Goal: Information Seeking & Learning: Understand process/instructions

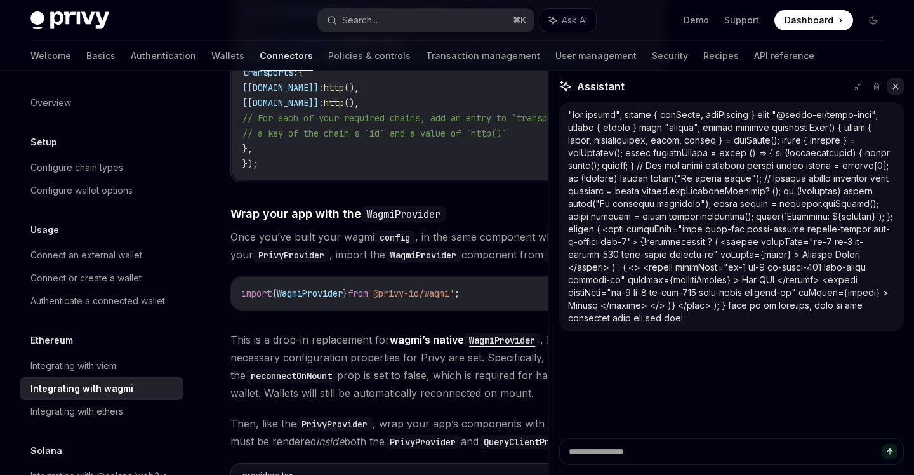
scroll to position [38, 0]
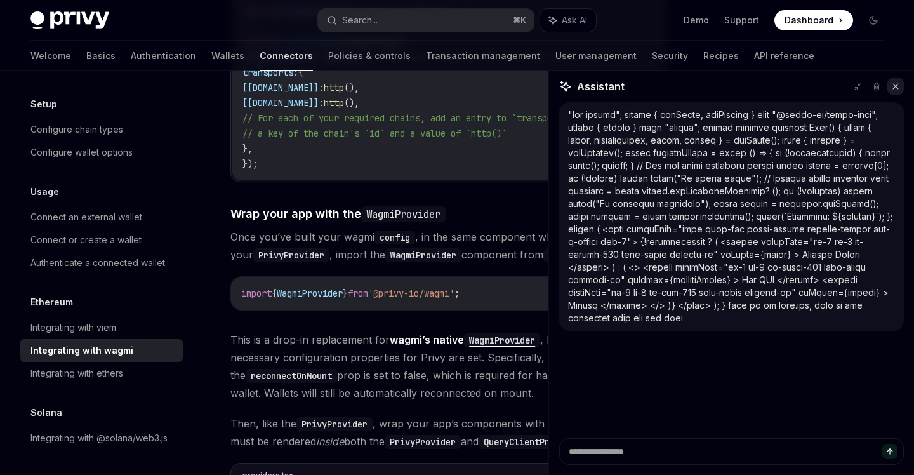
click at [898, 89] on icon at bounding box center [895, 86] width 9 height 9
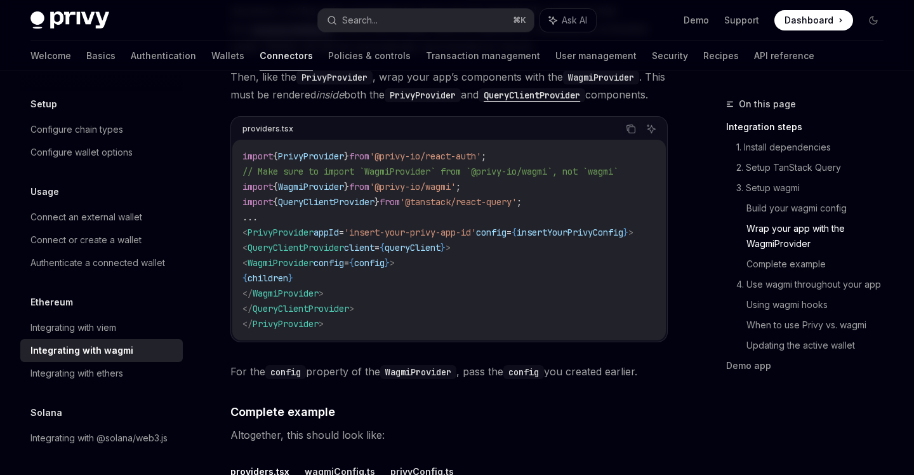
scroll to position [2041, 0]
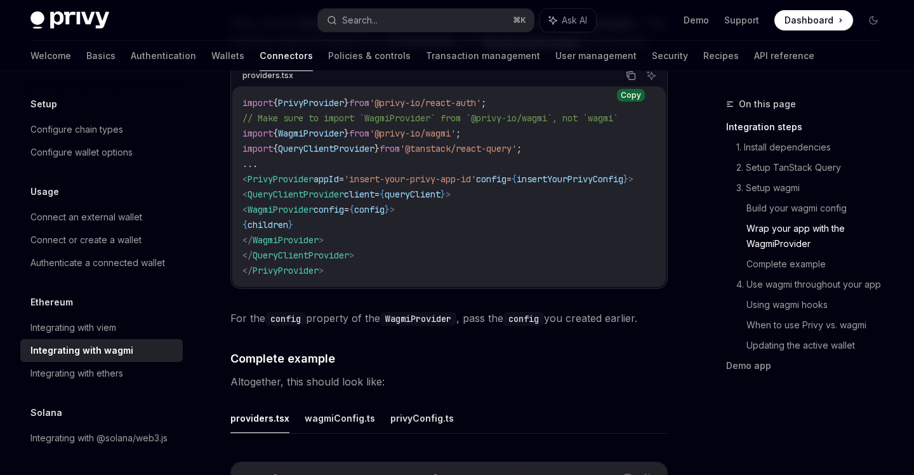
click at [627, 81] on icon "Copy the contents from the code block" at bounding box center [631, 75] width 10 height 10
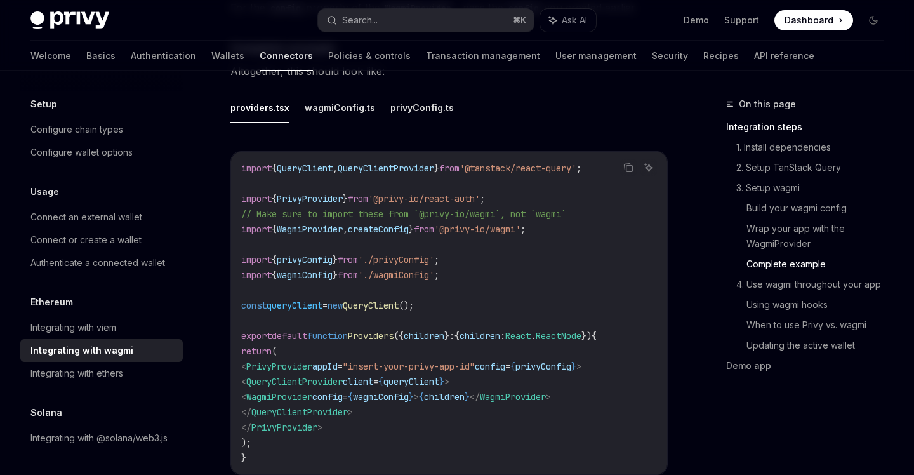
scroll to position [2323, 0]
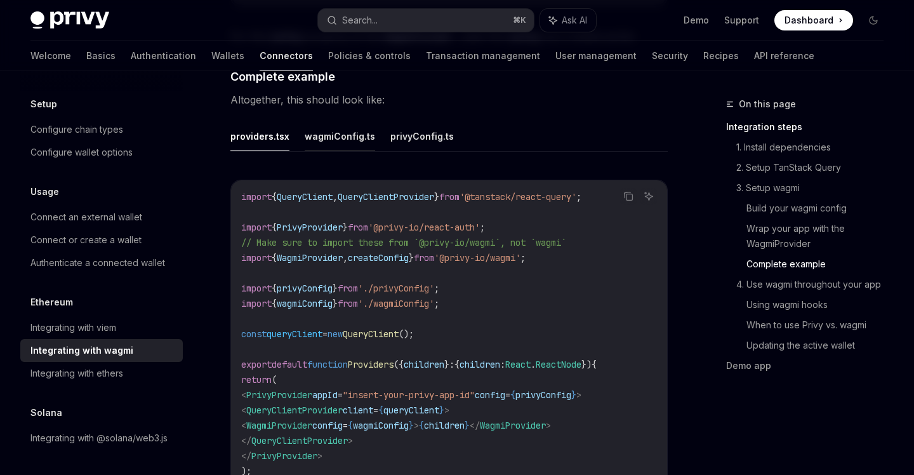
click at [341, 151] on button "wagmiConfig.ts" at bounding box center [340, 136] width 70 height 30
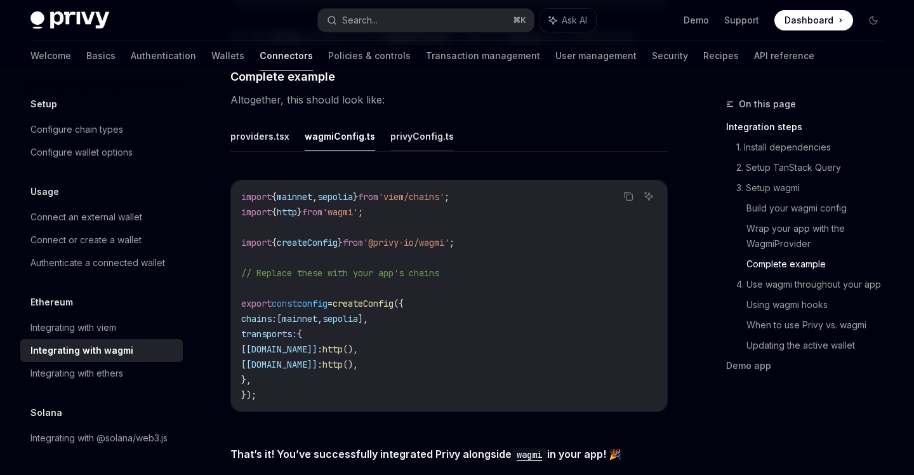
click at [433, 147] on button "privyConfig.ts" at bounding box center [421, 136] width 63 height 30
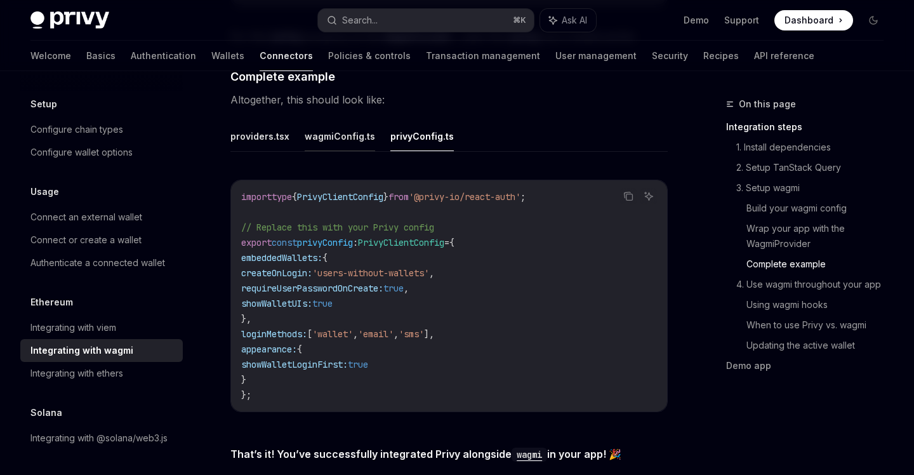
click at [331, 151] on button "wagmiConfig.ts" at bounding box center [340, 136] width 70 height 30
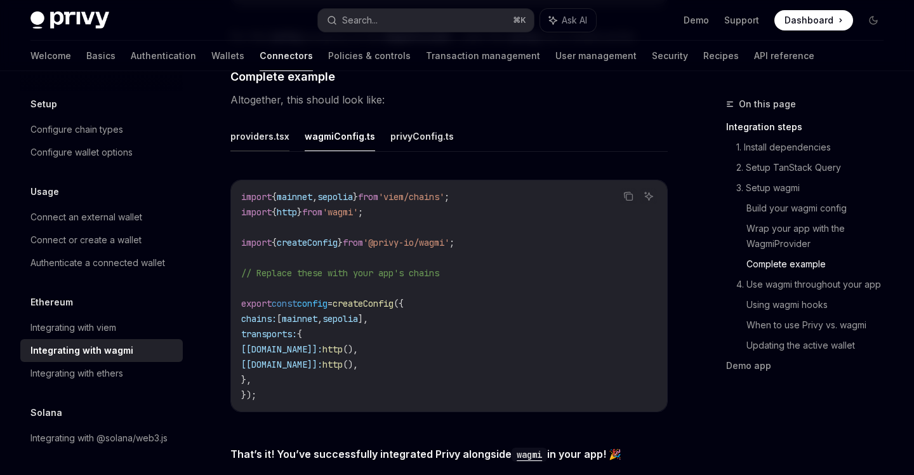
click at [261, 151] on button "providers.tsx" at bounding box center [259, 136] width 59 height 30
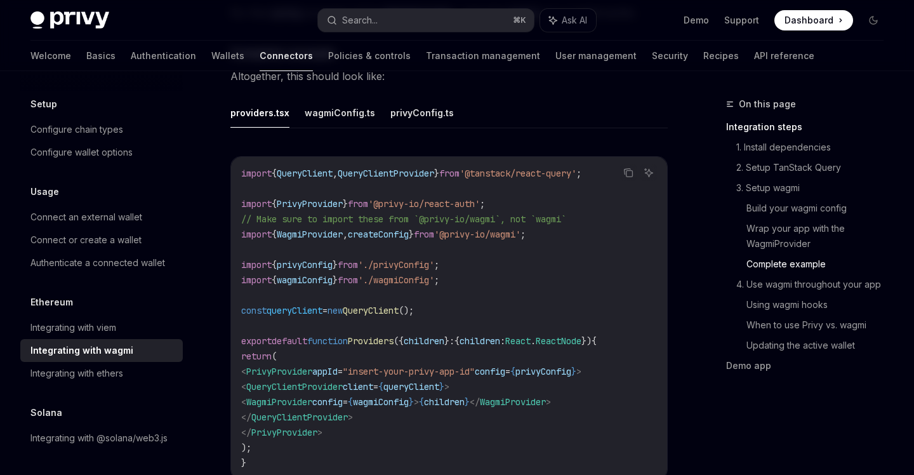
scroll to position [2416, 0]
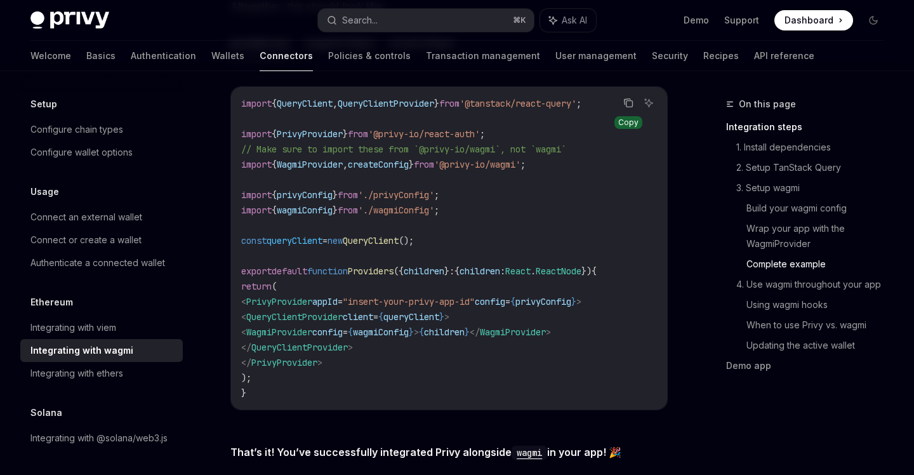
click at [623, 108] on icon "Copy the contents from the code block" at bounding box center [628, 103] width 10 height 10
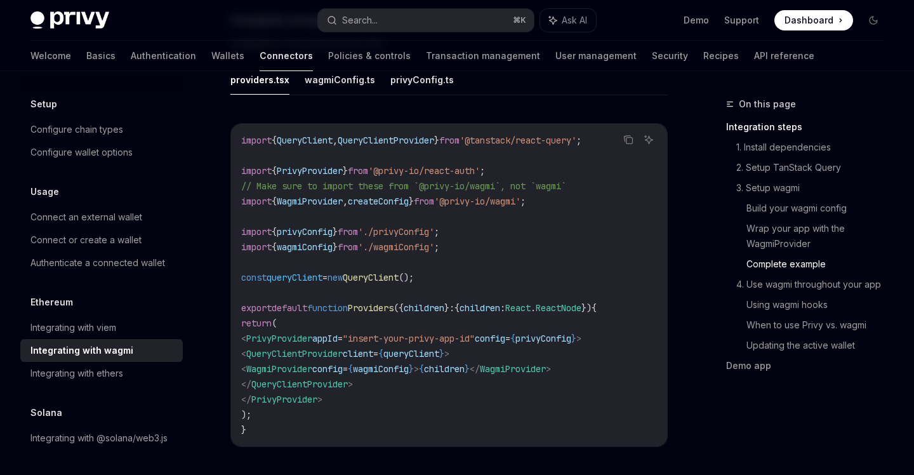
scroll to position [2283, 0]
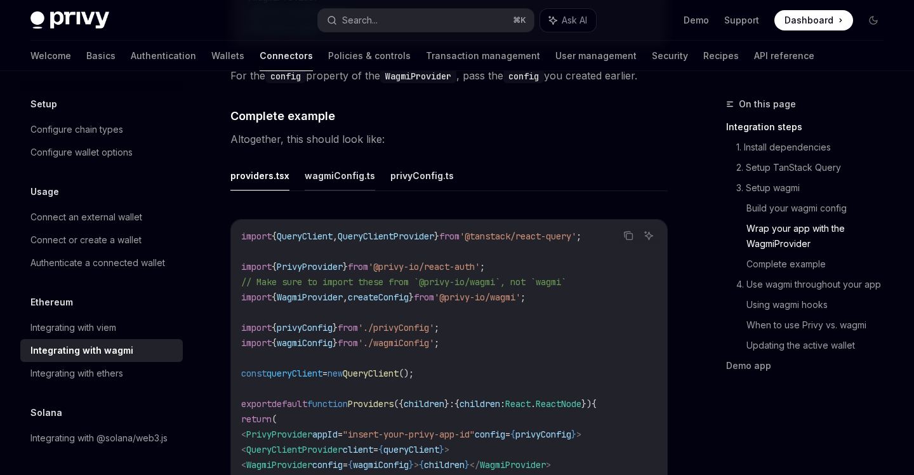
click at [333, 190] on button "wagmiConfig.ts" at bounding box center [340, 176] width 70 height 30
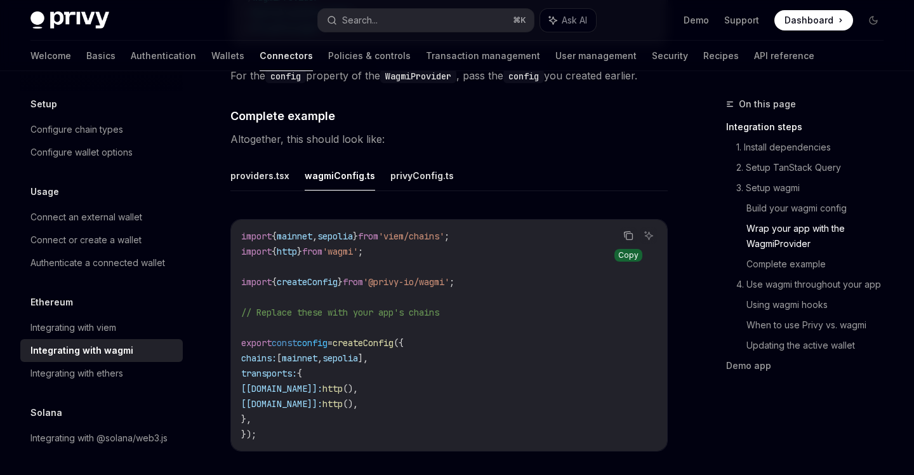
click at [628, 240] on icon "Copy the contents from the code block" at bounding box center [628, 235] width 10 height 10
click at [421, 190] on button "privyConfig.ts" at bounding box center [421, 176] width 63 height 30
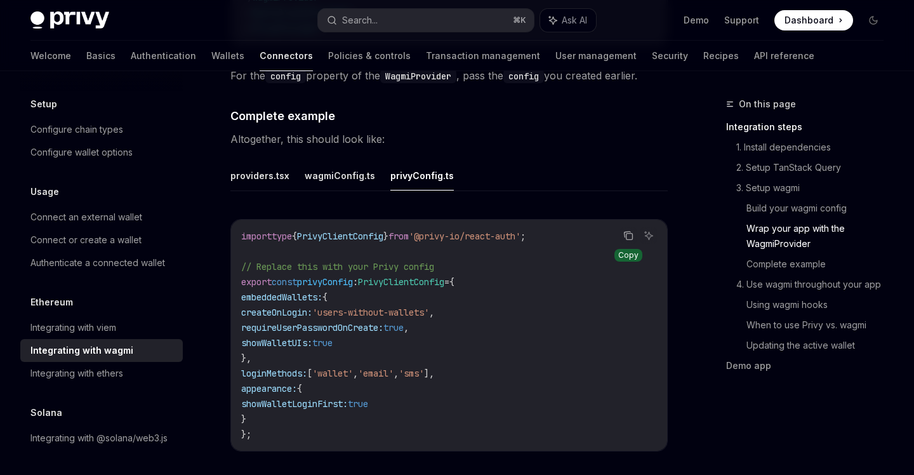
click at [622, 244] on button "Copy the contents from the code block" at bounding box center [628, 235] width 16 height 16
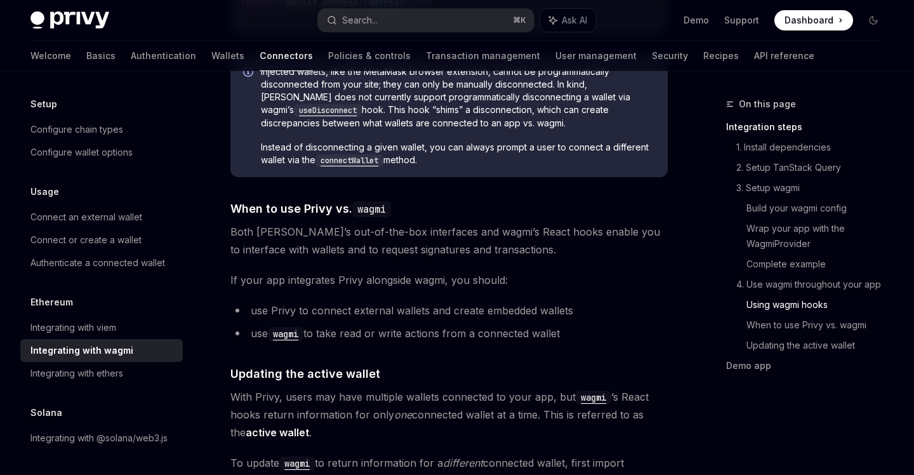
scroll to position [3183, 0]
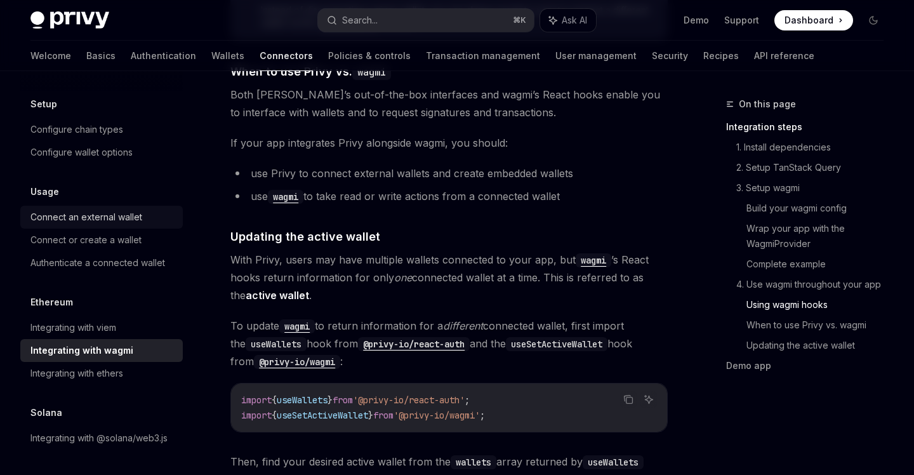
click at [63, 220] on div "Connect an external wallet" at bounding box center [86, 216] width 112 height 15
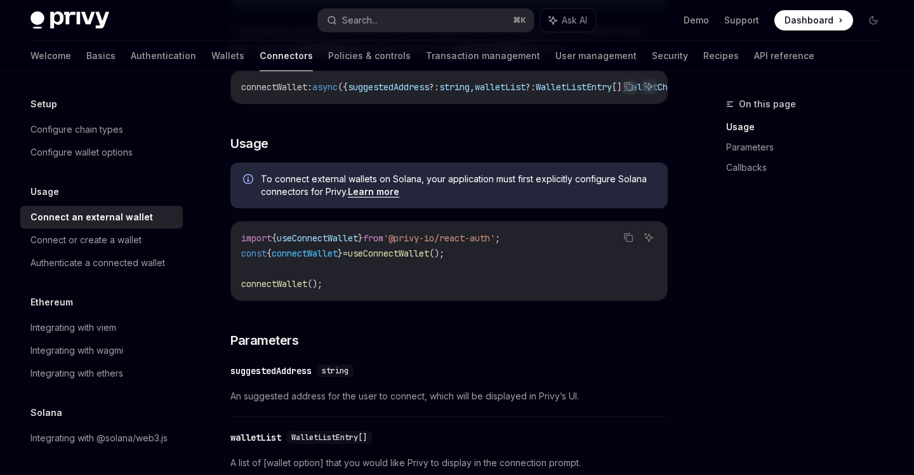
scroll to position [305, 0]
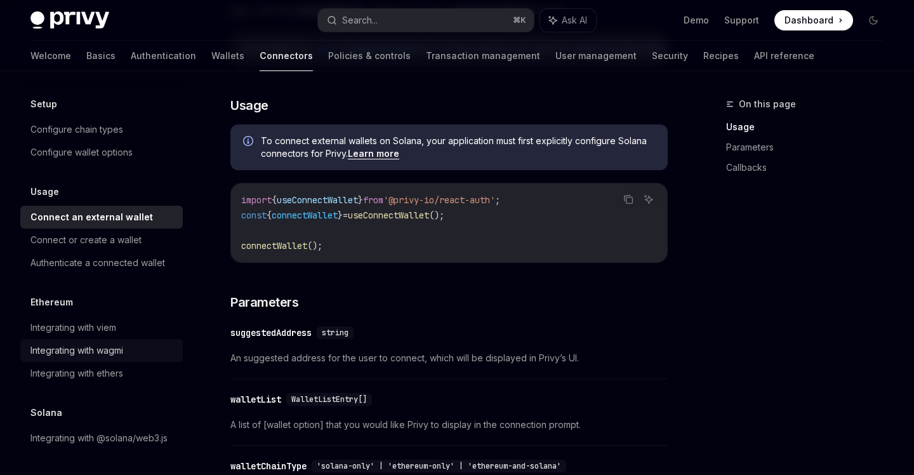
click at [123, 346] on div "Integrating with wagmi" at bounding box center [76, 350] width 93 height 15
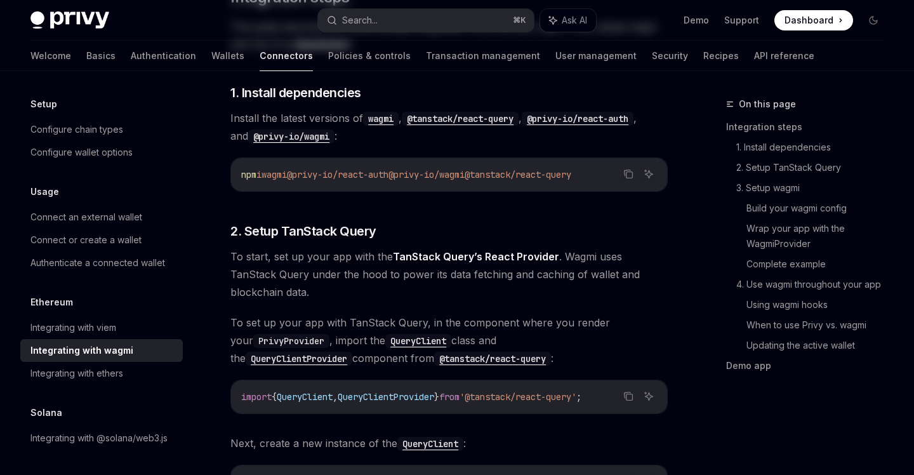
type textarea "*"
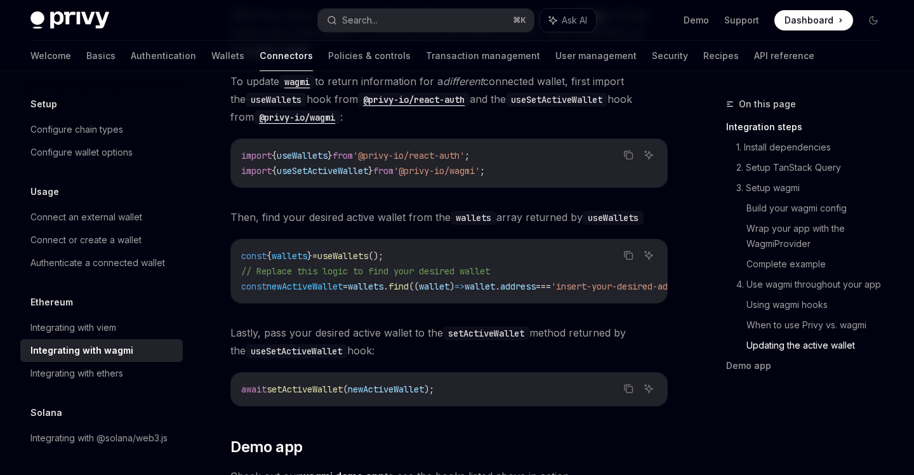
scroll to position [3770, 0]
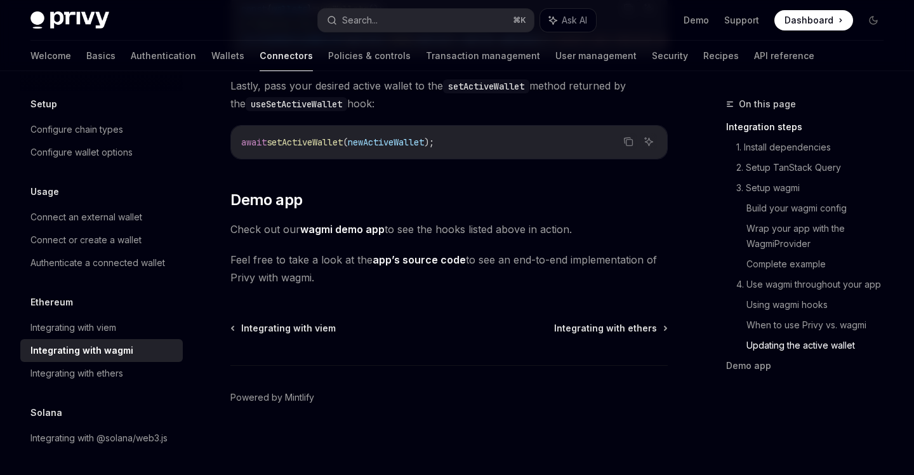
click at [321, 230] on link "wagmi demo app" at bounding box center [342, 229] width 84 height 13
click at [494, 150] on code "await setActiveWallet ( newActiveWallet );" at bounding box center [449, 141] width 416 height 15
click at [405, 266] on link "app’s source code" at bounding box center [418, 259] width 93 height 13
